Goal: Transaction & Acquisition: Purchase product/service

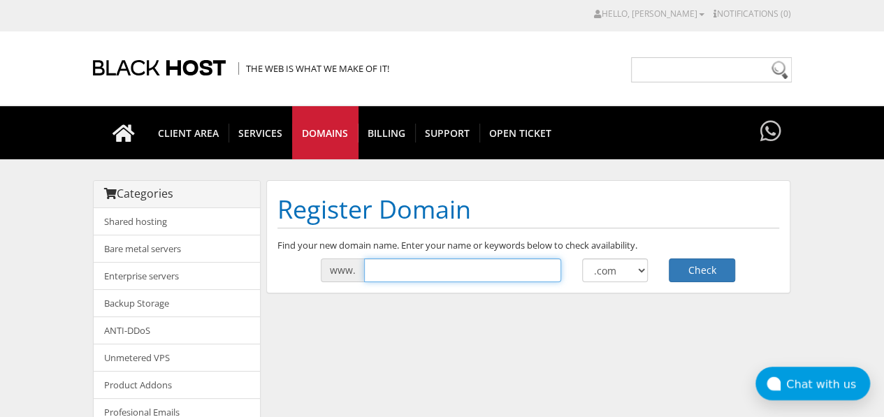
click at [418, 263] on input "text" at bounding box center [462, 271] width 197 height 24
paste input "NodeCraft"
type input "NodeCraft"
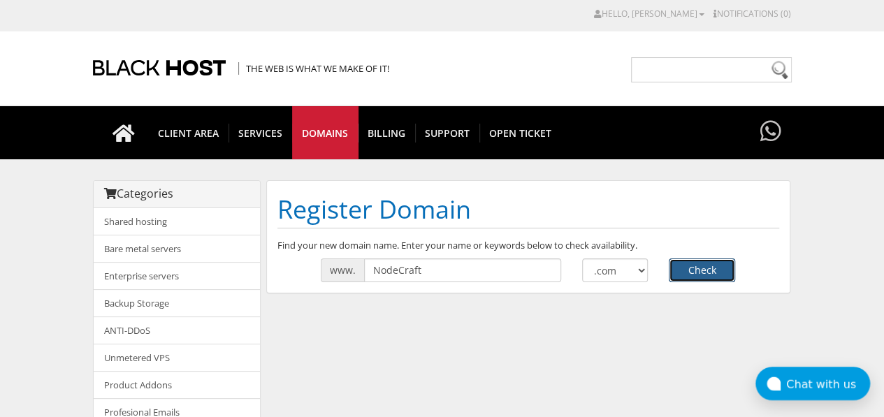
click at [717, 266] on button "Check" at bounding box center [702, 271] width 66 height 24
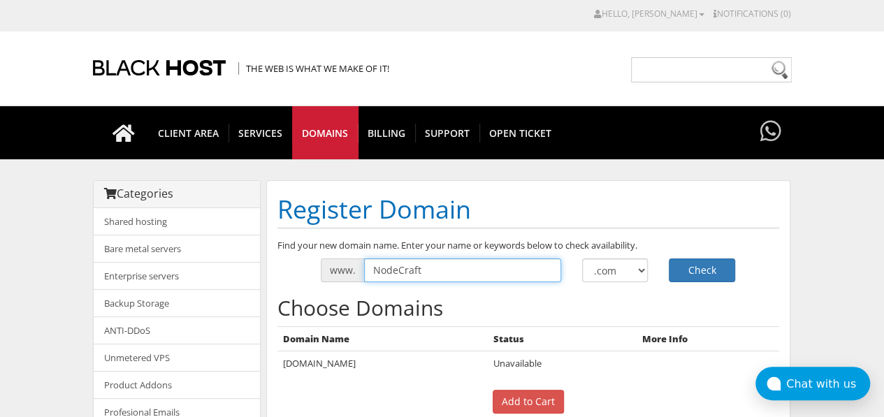
click at [520, 265] on input "NodeCraft" at bounding box center [462, 271] width 197 height 24
paste input "Dappify"
type input "Dappify"
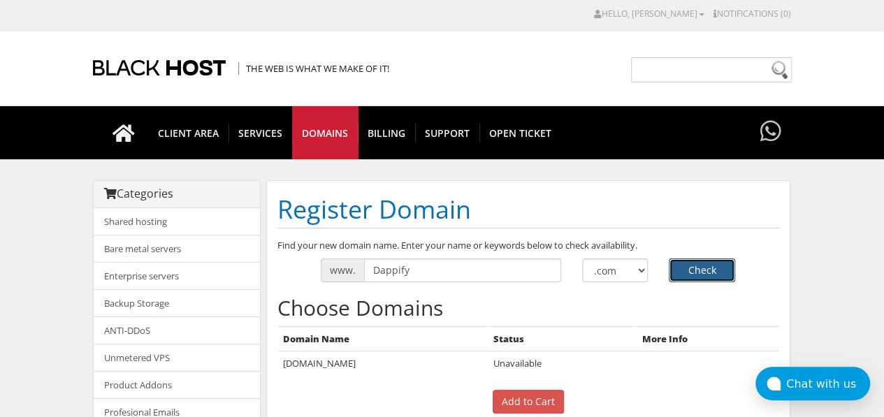
click at [688, 269] on button "Check" at bounding box center [702, 271] width 66 height 24
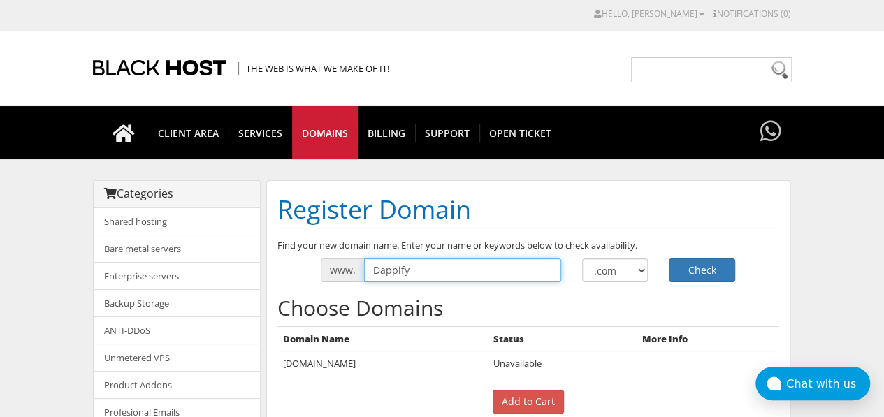
click at [542, 279] on input "Dappify" at bounding box center [462, 271] width 197 height 24
paste input "ChainNode"
type input "ChainNode"
click at [669, 259] on button "Check" at bounding box center [702, 271] width 66 height 24
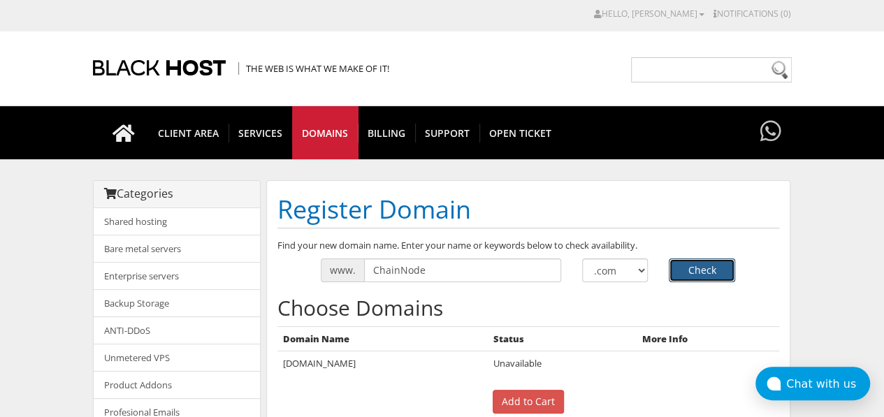
click at [686, 267] on button "Check" at bounding box center [702, 271] width 66 height 24
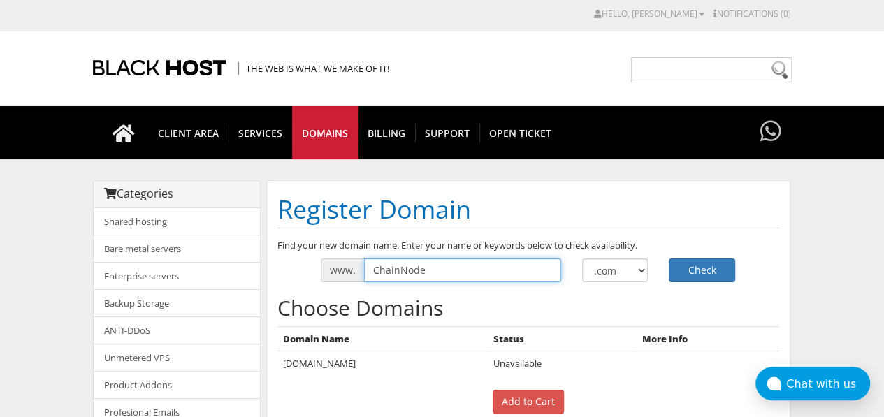
click at [533, 271] on input "ChainNode" at bounding box center [462, 271] width 197 height 24
paste input "DappNest"
type input "DappNest"
click at [669, 259] on button "Check" at bounding box center [702, 271] width 66 height 24
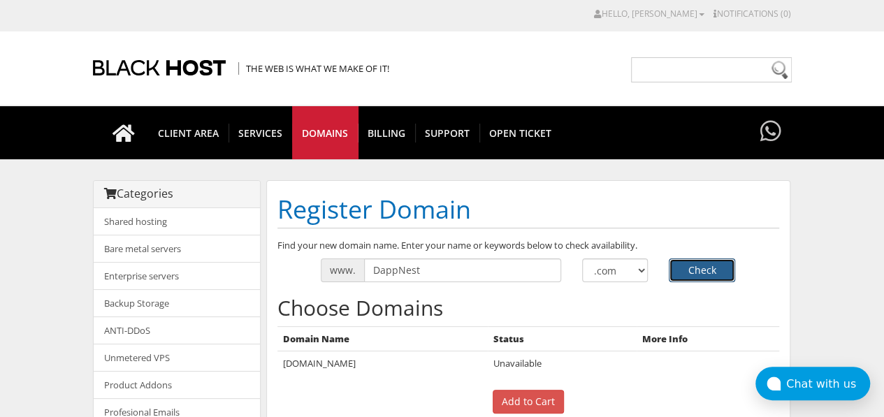
click at [699, 273] on button "Check" at bounding box center [702, 271] width 66 height 24
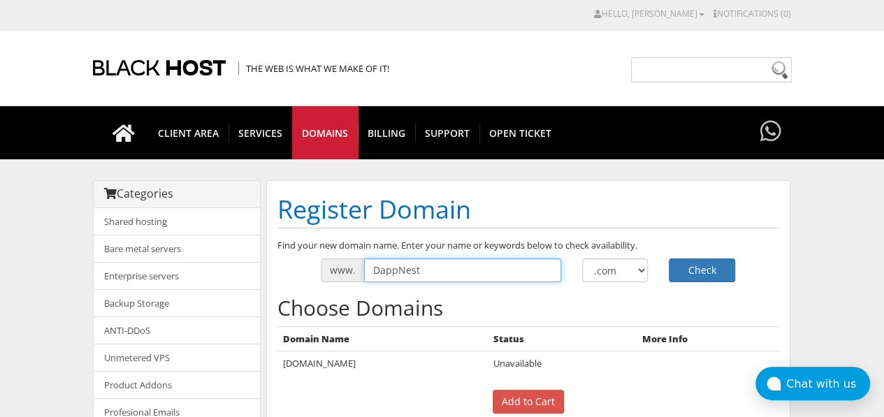
click at [532, 272] on input "DappNest" at bounding box center [462, 271] width 197 height 24
paste input "NodeShif"
type input "NodeShift"
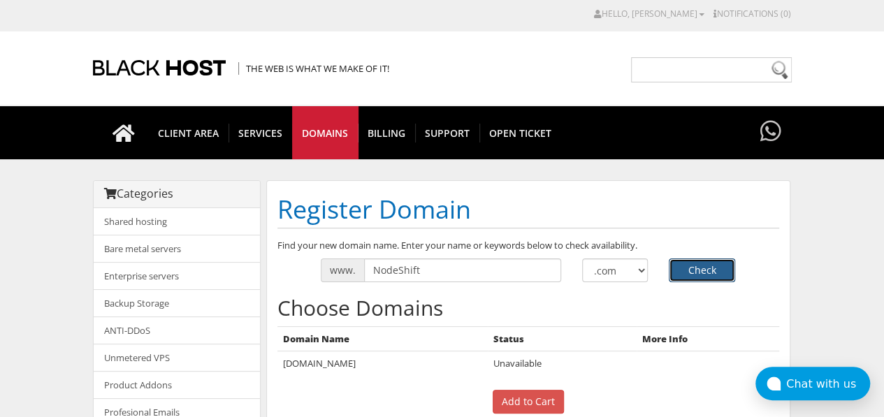
click at [701, 265] on button "Check" at bounding box center [702, 271] width 66 height 24
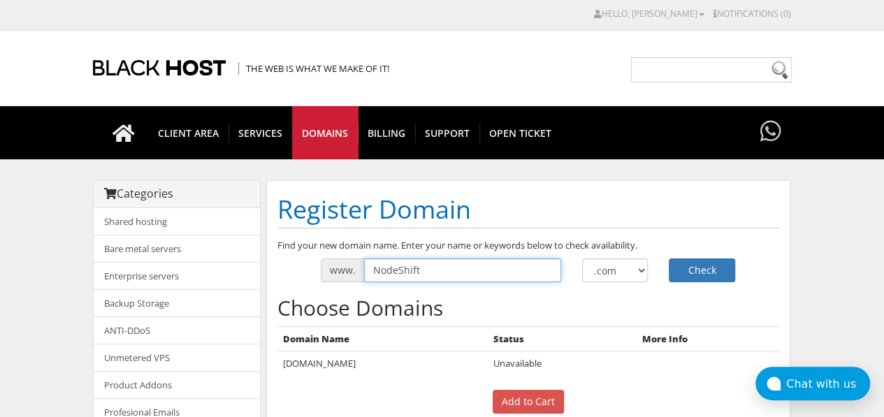
click at [523, 270] on input "NodeShift" at bounding box center [462, 271] width 197 height 24
paste input "MetaServer"
type input "MetaServer"
click at [669, 259] on button "Check" at bounding box center [702, 271] width 66 height 24
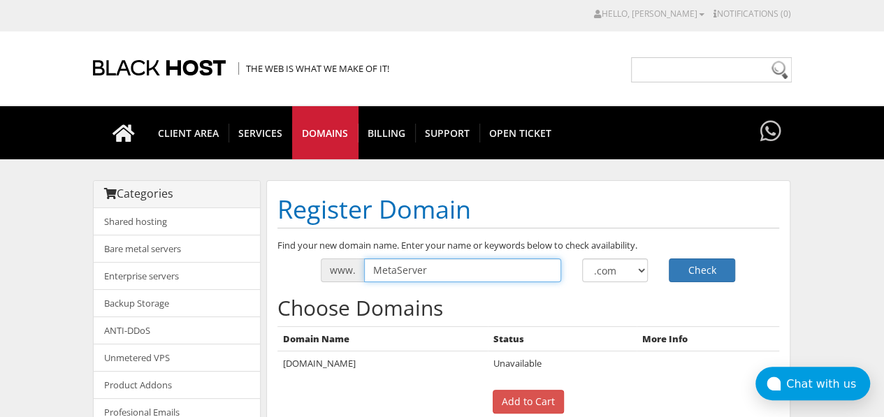
click at [539, 270] on input "MetaServer" at bounding box center [462, 271] width 197 height 24
paste input "DappStream"
type input "DappStream"
click at [669, 259] on button "Check" at bounding box center [702, 271] width 66 height 24
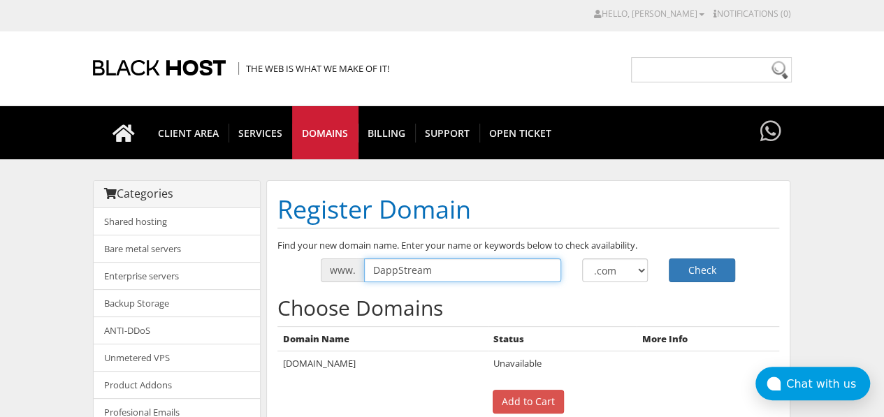
click at [522, 263] on input "DappStream" at bounding box center [462, 271] width 197 height 24
paste input "NodePilot"
type input "NodePilot"
click at [669, 259] on button "Check" at bounding box center [702, 271] width 66 height 24
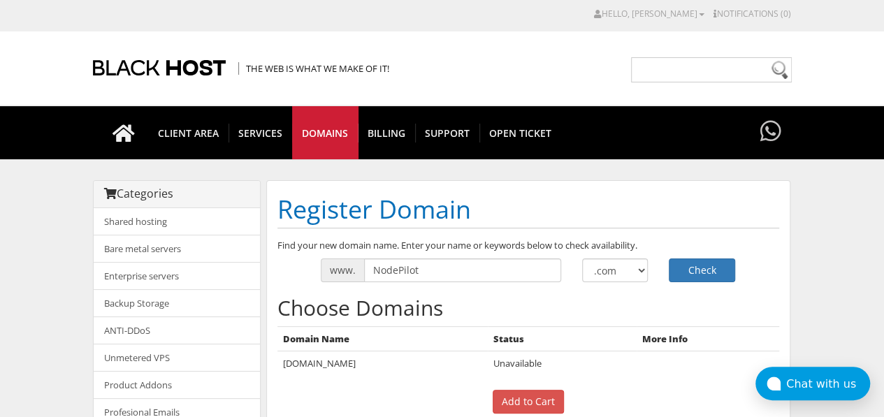
click at [610, 244] on p "Find your new domain name. Enter your name or keywords below to check availabil…" at bounding box center [528, 245] width 502 height 13
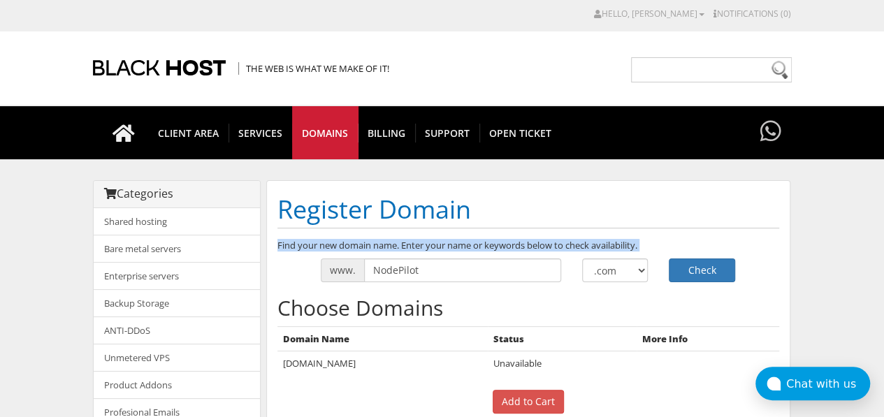
click at [610, 244] on p "Find your new domain name. Enter your name or keywords below to check availabil…" at bounding box center [528, 245] width 502 height 13
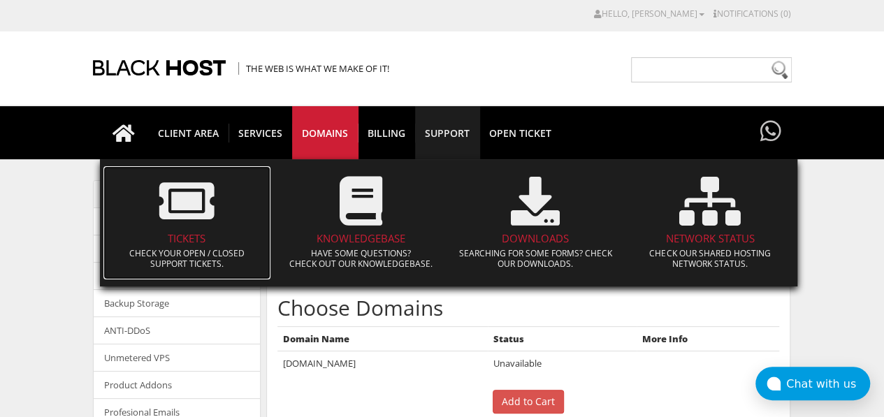
click at [187, 235] on h4 "Tickets" at bounding box center [187, 239] width 154 height 12
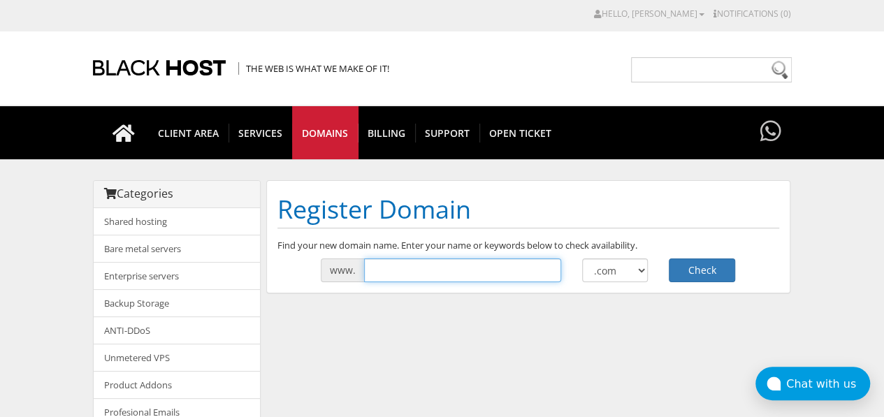
click at [492, 279] on input "text" at bounding box center [462, 271] width 197 height 24
click at [524, 265] on input "text" at bounding box center [462, 271] width 197 height 24
type input "dappverse"
click at [669, 259] on button "Check" at bounding box center [702, 271] width 66 height 24
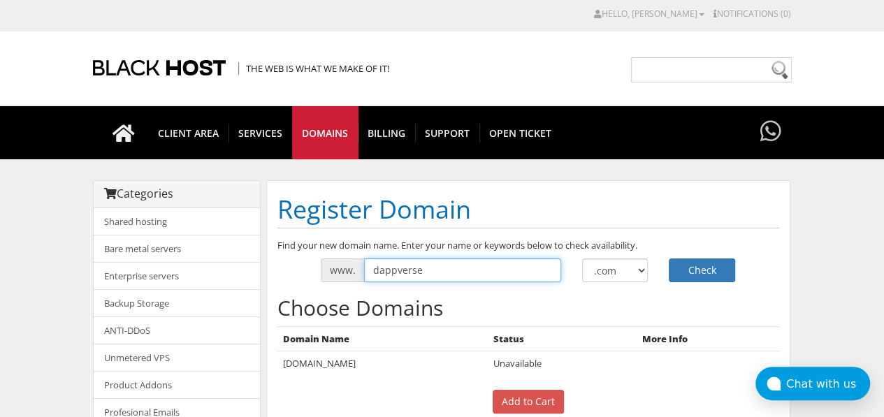
click at [511, 270] on input "dappverse" at bounding box center [462, 271] width 197 height 24
type input "a"
type input "daohaven"
click at [669, 259] on button "Check" at bounding box center [702, 271] width 66 height 24
type input "daohavens"
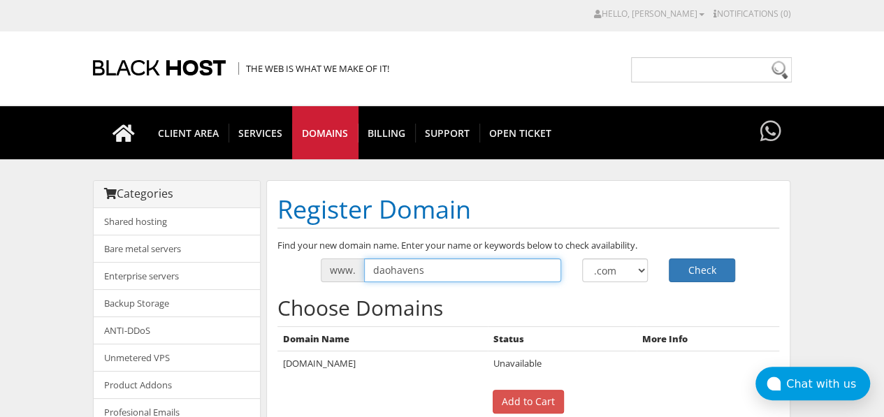
click at [669, 259] on button "Check" at bounding box center [702, 271] width 66 height 24
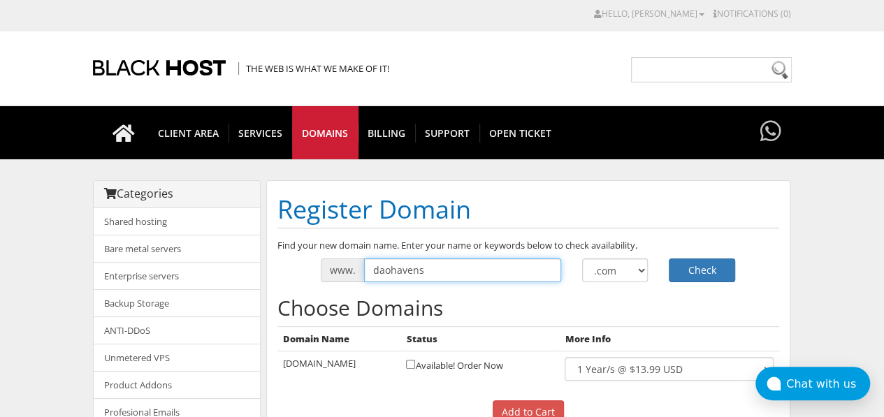
click at [431, 263] on input "daohavens" at bounding box center [462, 271] width 197 height 24
click at [525, 275] on input "daohavens" at bounding box center [462, 271] width 197 height 24
paste input "TokenTribe"
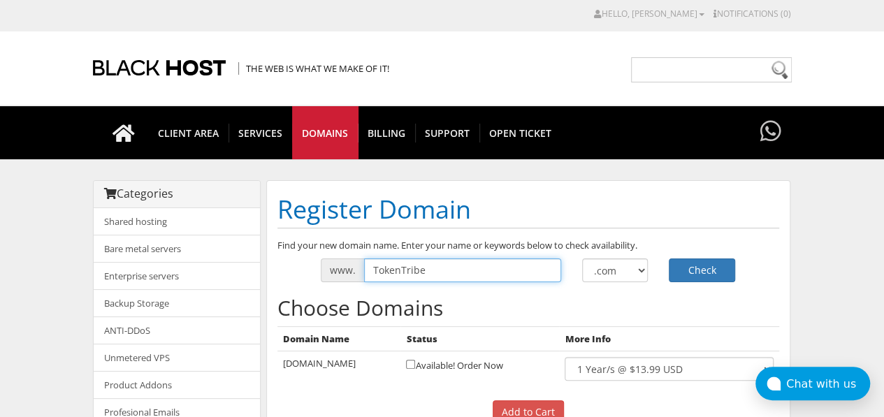
type input "TokenTribe"
click at [669, 259] on button "Check" at bounding box center [702, 271] width 66 height 24
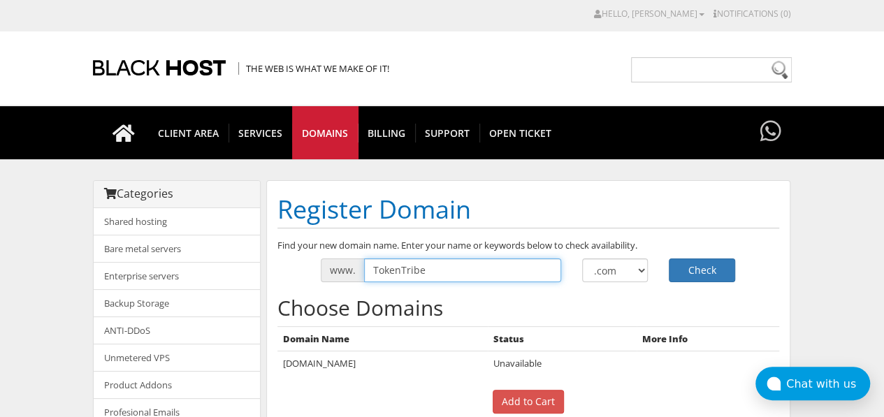
click at [544, 261] on input "TokenTribe" at bounding box center [462, 271] width 197 height 24
paste input "AlphaSwap"
type input "AlphaSwap"
click at [669, 259] on button "Check" at bounding box center [702, 271] width 66 height 24
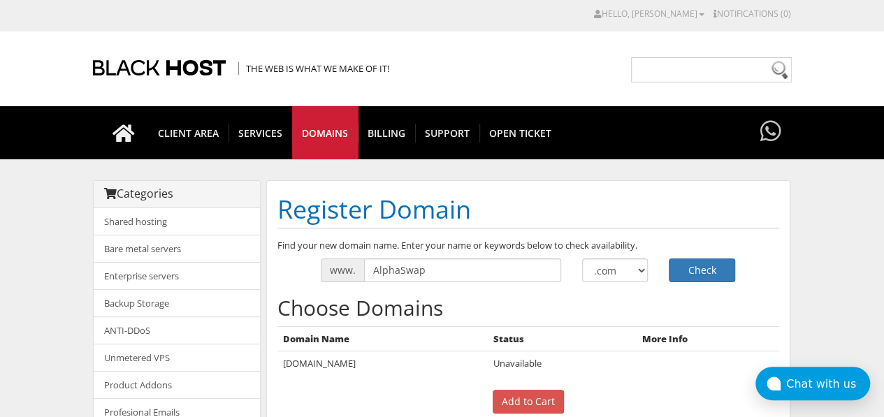
click at [590, 95] on div "The Web is what we make of it!" at bounding box center [442, 67] width 699 height 73
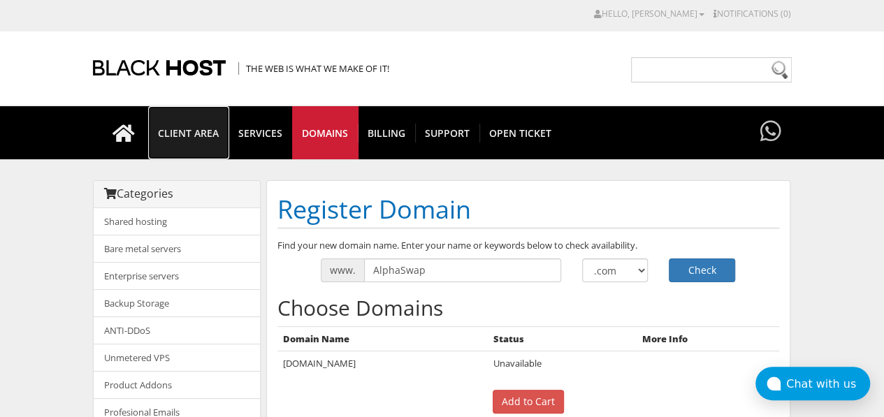
click at [188, 132] on span "CLIENT AREA" at bounding box center [188, 133] width 80 height 19
